Goal: Task Accomplishment & Management: Manage account settings

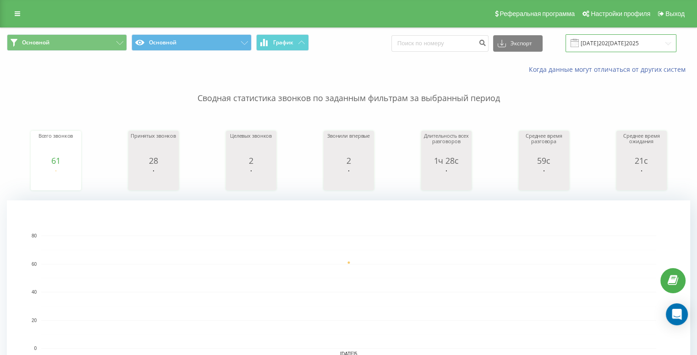
click at [634, 43] on input "03.06.2025 - 03.06.2025" at bounding box center [620, 43] width 111 height 18
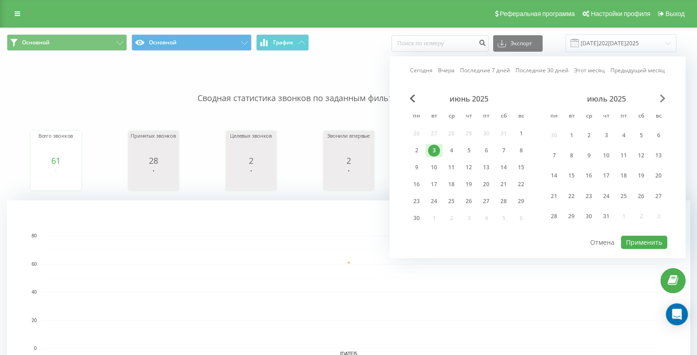
click at [659, 96] on div "июнь 2025 пн вт ср чт пт сб вс 26 27 28 29 30 31 1 2 3 4 5 6 7 8 9 10 11 12 13 …" at bounding box center [537, 164] width 259 height 141
click at [659, 96] on span "Next Month" at bounding box center [661, 98] width 5 height 8
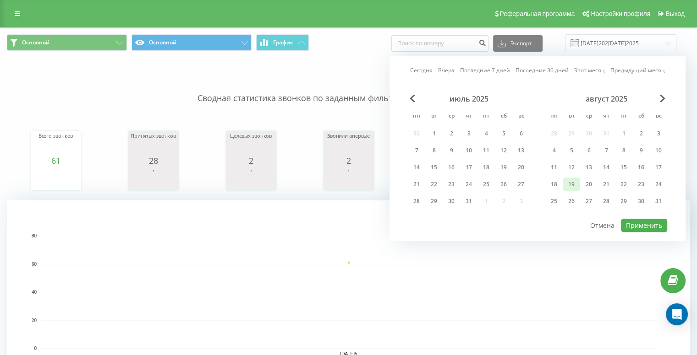
click at [571, 185] on div "19" at bounding box center [571, 185] width 12 height 12
click at [637, 223] on button "Применить" at bounding box center [644, 225] width 46 height 13
type input "[DATE]5 - [DATE]5"
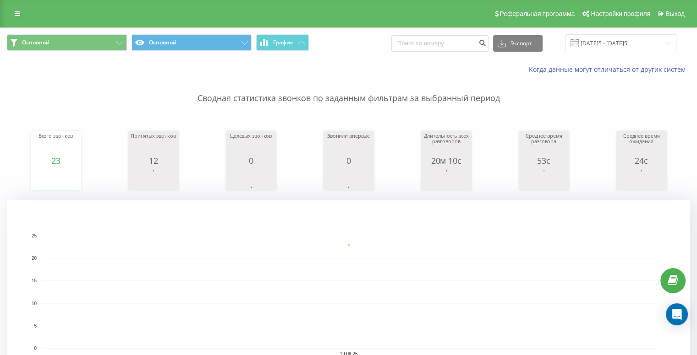
click at [657, 12] on link "Выход" at bounding box center [670, 13] width 34 height 27
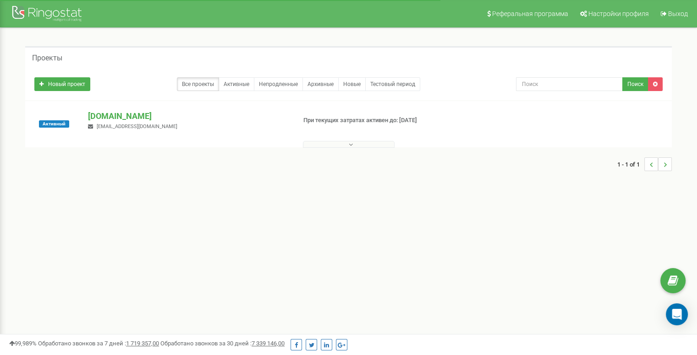
click at [116, 127] on span "supmanager4studyless2023@gmail.com" at bounding box center [137, 127] width 81 height 6
click at [60, 124] on span "Активный" at bounding box center [54, 123] width 30 height 7
click at [136, 121] on div "study-less.school supmanager4studyless2023@gmail.com" at bounding box center [188, 120] width 214 height 20
click at [135, 116] on p "[DOMAIN_NAME]" at bounding box center [188, 116] width 200 height 12
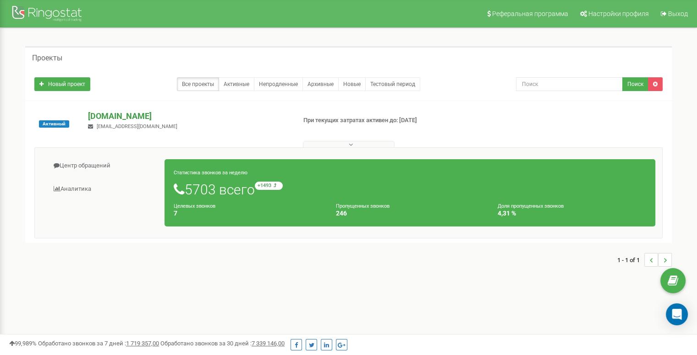
click at [117, 112] on p "[DOMAIN_NAME]" at bounding box center [188, 116] width 200 height 12
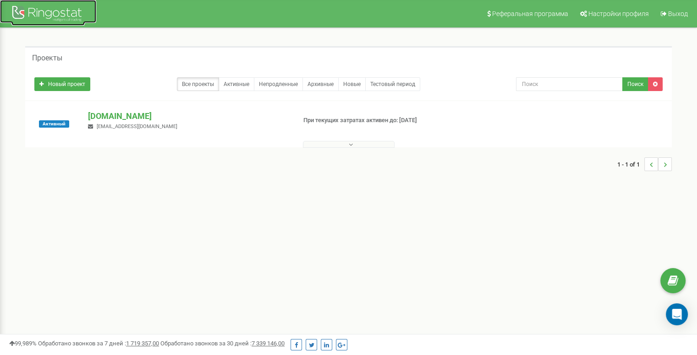
click at [56, 24] on div at bounding box center [47, 15] width 73 height 22
click at [136, 112] on p "study-less.school" at bounding box center [188, 116] width 200 height 12
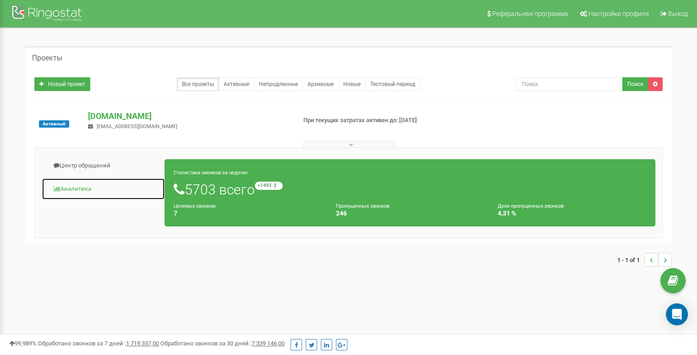
click at [82, 189] on link "Аналитика" at bounding box center [103, 189] width 123 height 22
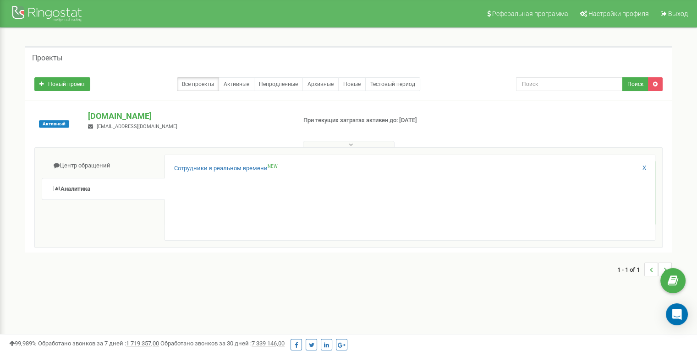
click at [384, 143] on button at bounding box center [349, 144] width 92 height 7
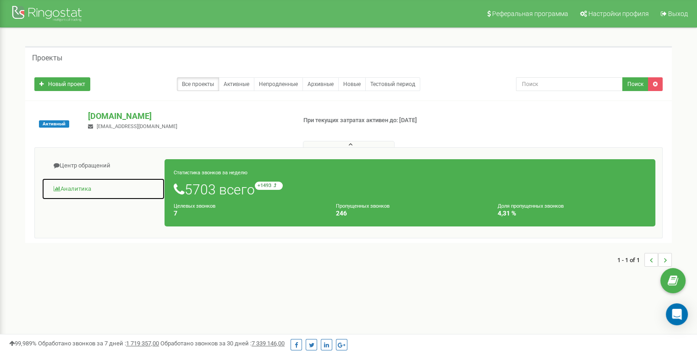
click at [71, 187] on link "Аналитика" at bounding box center [103, 189] width 123 height 22
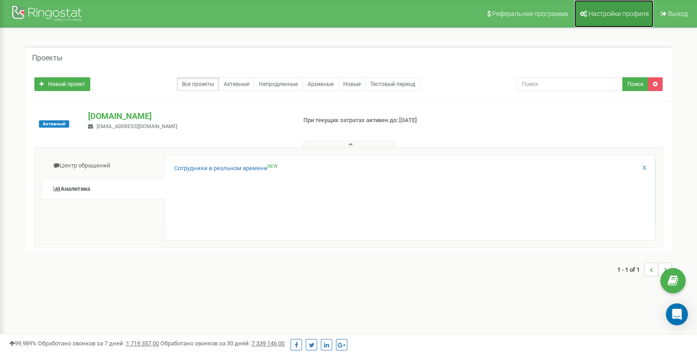
click at [616, 12] on span "Настройки профиля" at bounding box center [618, 13] width 60 height 7
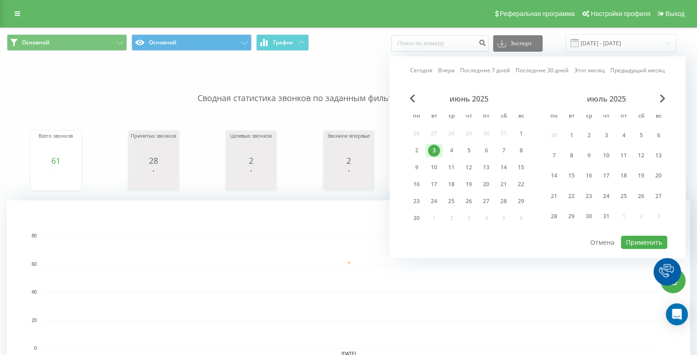
click at [658, 96] on div "июль 2025" at bounding box center [606, 98] width 122 height 9
click at [663, 97] on span "Next Month" at bounding box center [661, 98] width 5 height 8
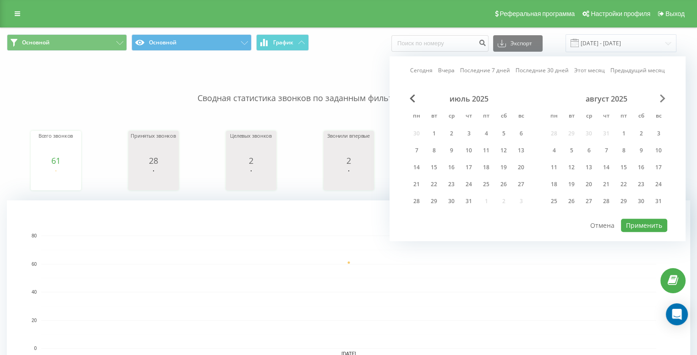
click at [663, 97] on span "Next Month" at bounding box center [661, 98] width 5 height 8
click at [430, 180] on div "19" at bounding box center [434, 185] width 12 height 12
click at [629, 223] on button "Применить" at bounding box center [644, 225] width 46 height 13
type input "19.08.2025 - 19.08.2025"
